Goal: Task Accomplishment & Management: Use online tool/utility

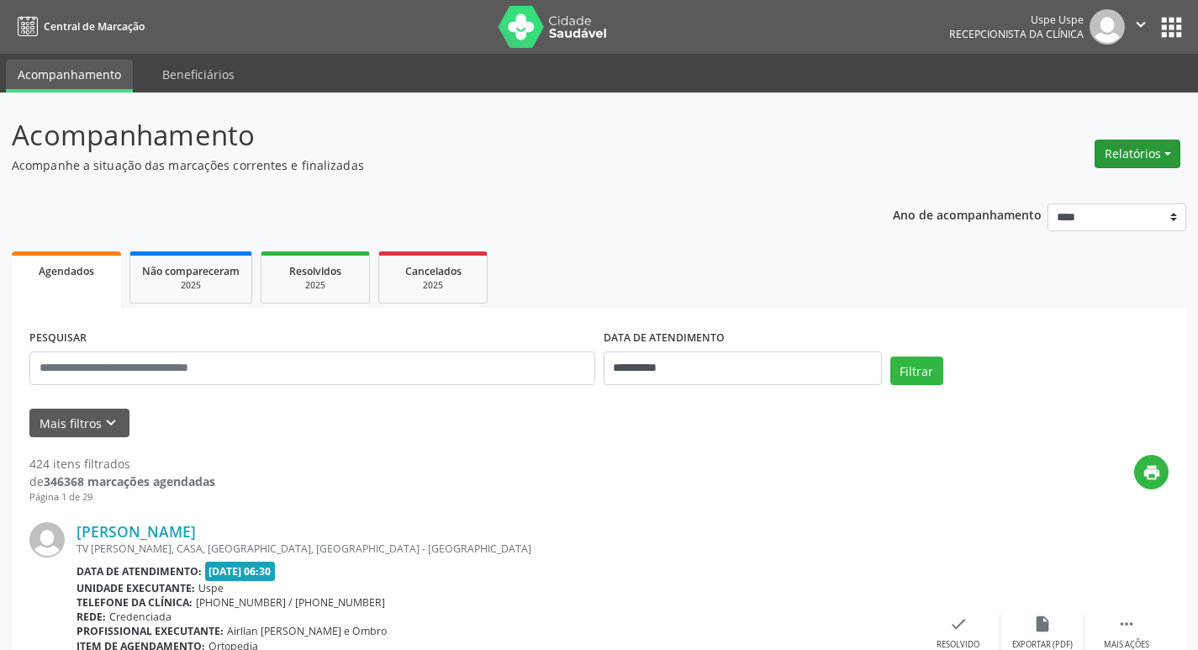
click at [1137, 148] on button "Relatórios" at bounding box center [1137, 154] width 86 height 29
click at [1112, 191] on link "Agendamentos" at bounding box center [1090, 190] width 181 height 24
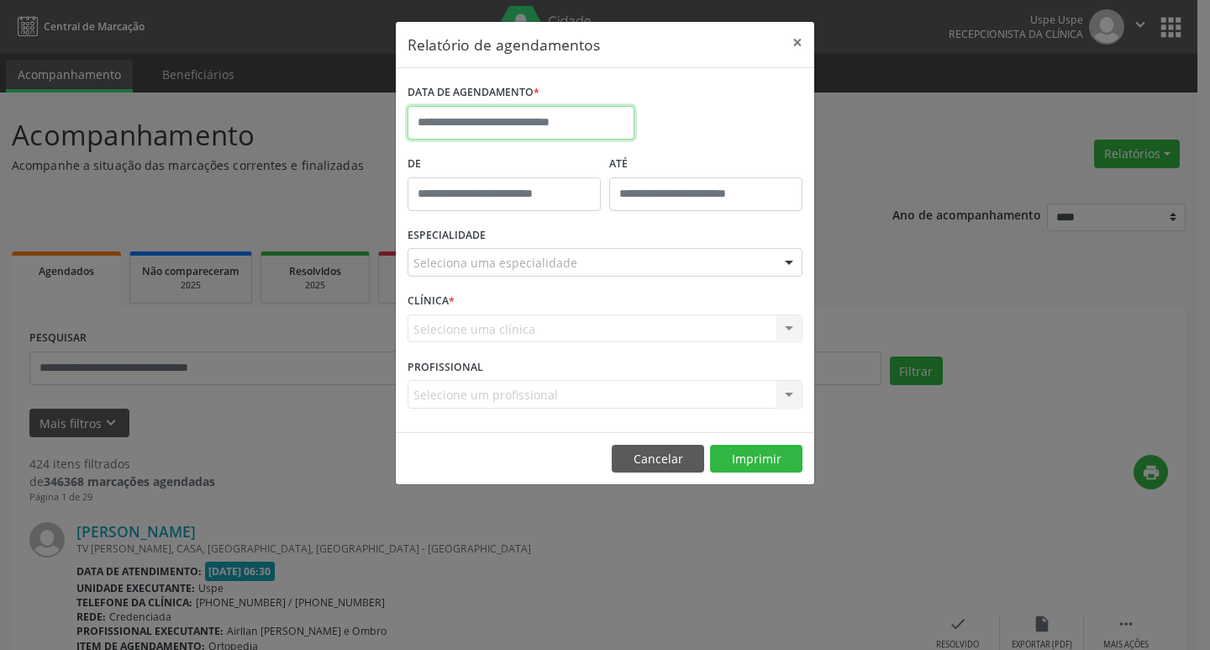
click at [535, 124] on input "text" at bounding box center [521, 123] width 227 height 34
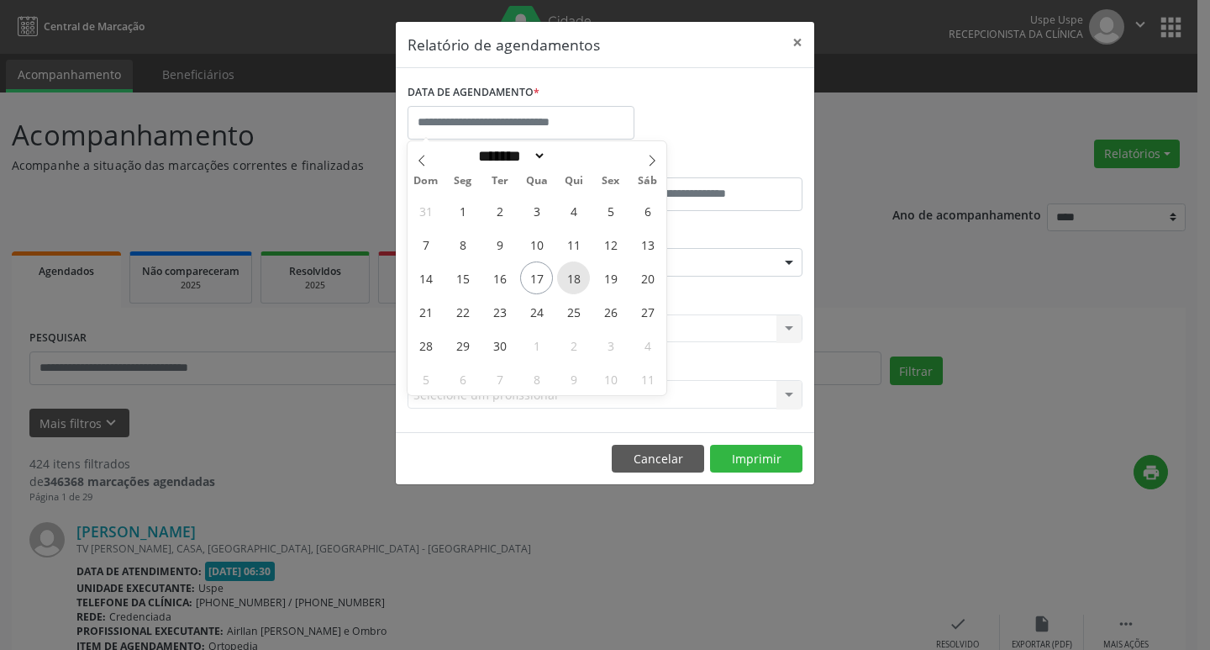
click at [571, 269] on span "18" at bounding box center [573, 277] width 33 height 33
type input "**********"
click at [571, 269] on span "18" at bounding box center [573, 277] width 33 height 33
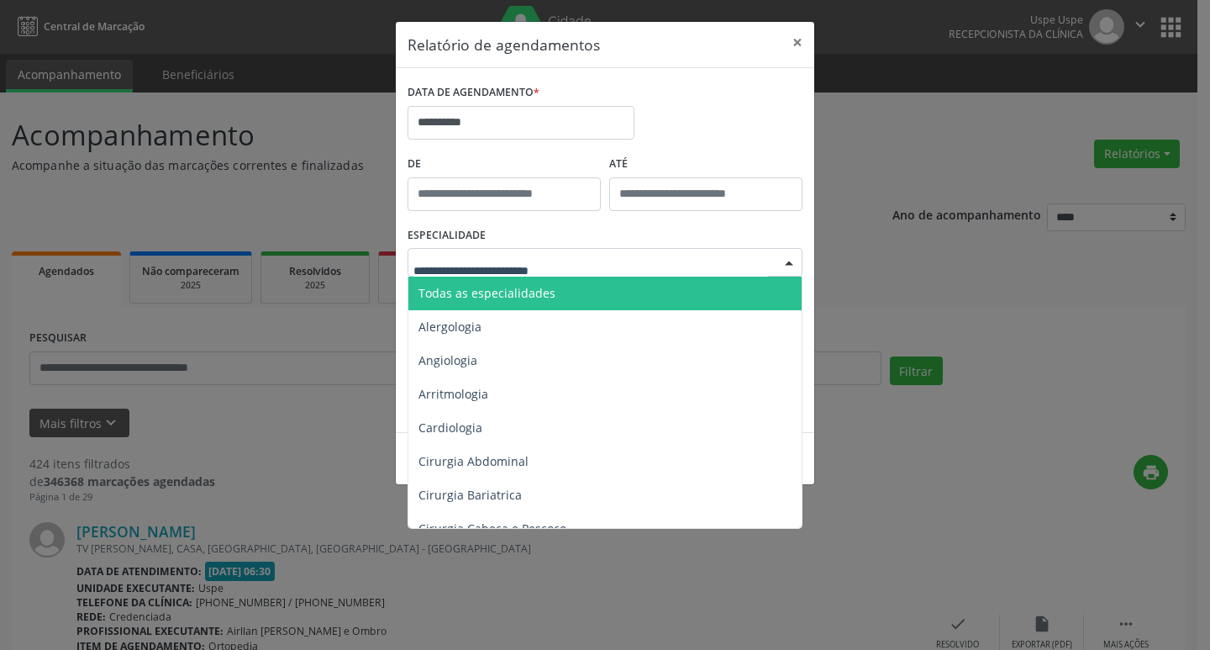
click at [551, 288] on span "Todas as especialidades" at bounding box center [607, 294] width 396 height 34
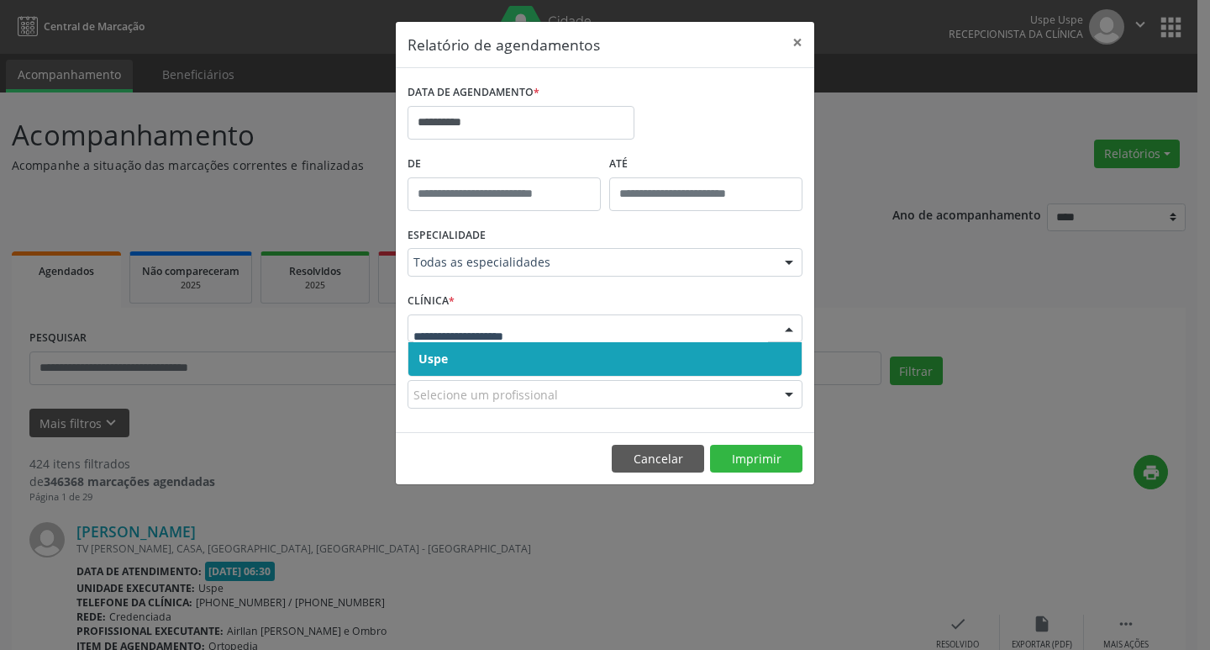
click at [517, 355] on span "Uspe" at bounding box center [605, 359] width 393 height 34
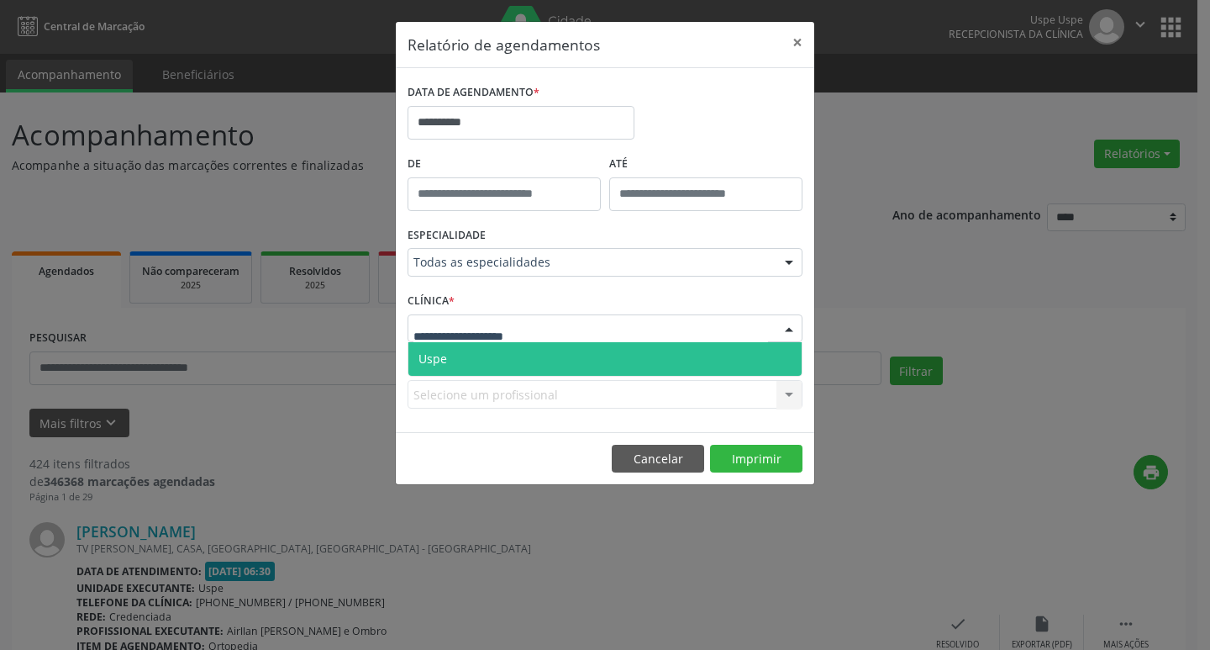
click at [538, 337] on div at bounding box center [605, 328] width 395 height 29
click at [525, 353] on span "Uspe" at bounding box center [605, 359] width 393 height 34
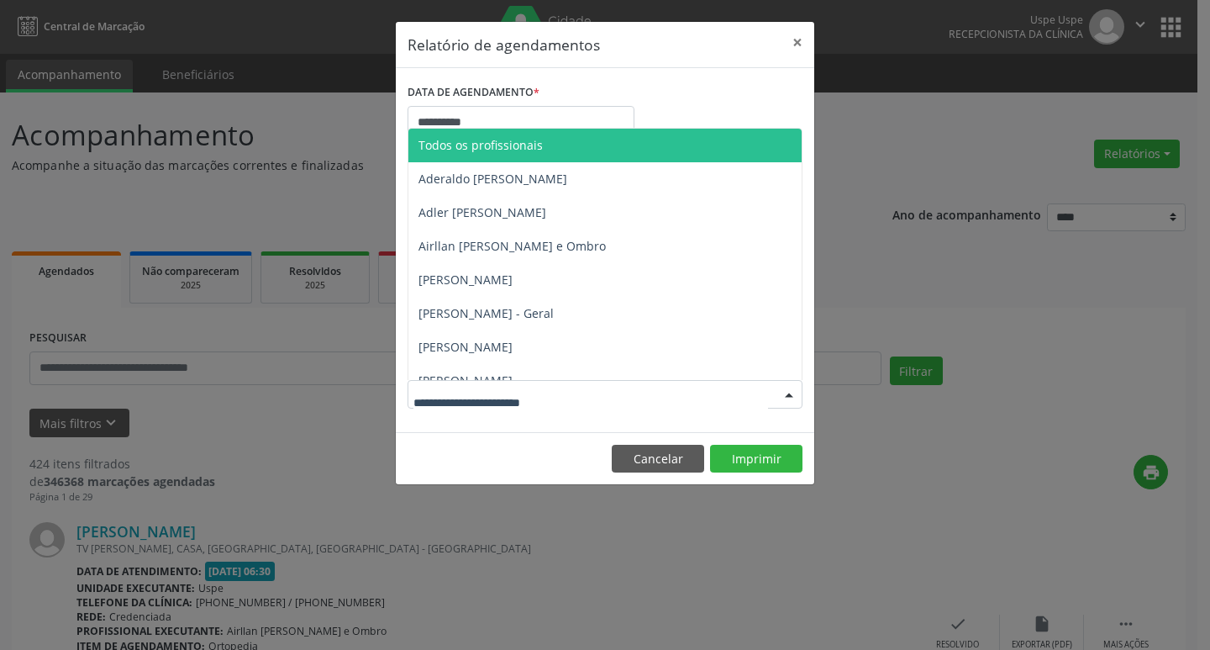
click at [518, 141] on span "Todos os profissionais" at bounding box center [481, 145] width 124 height 16
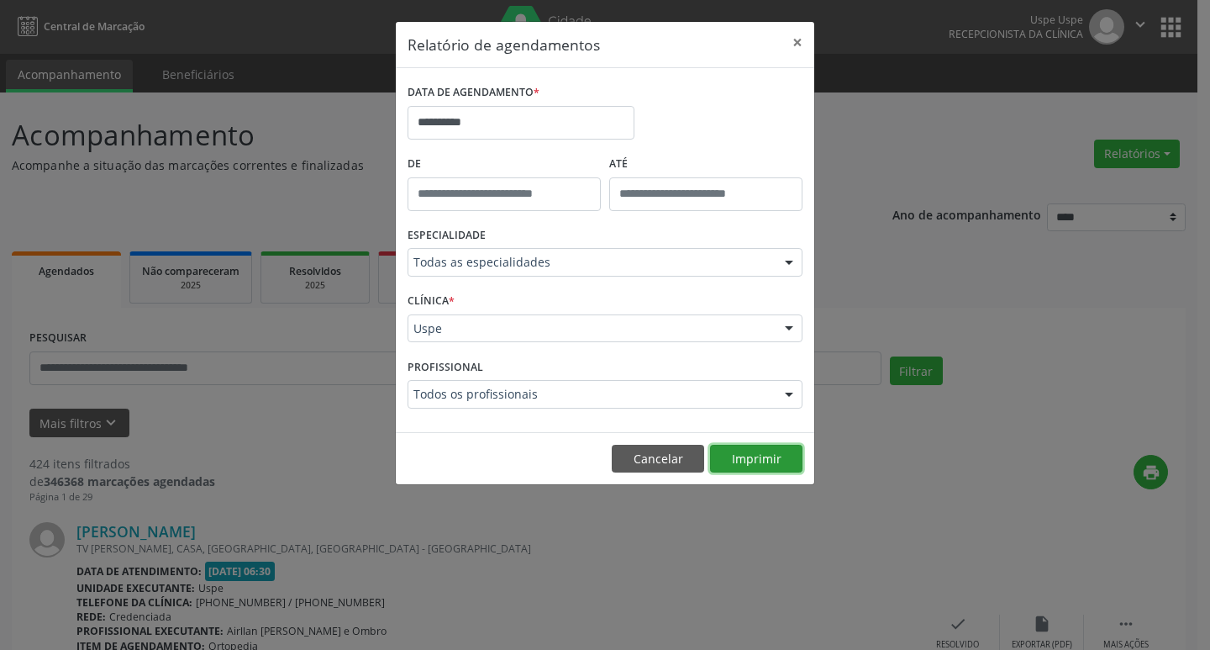
click at [761, 456] on button "Imprimir" at bounding box center [756, 459] width 92 height 29
